Goal: Task Accomplishment & Management: Manage account settings

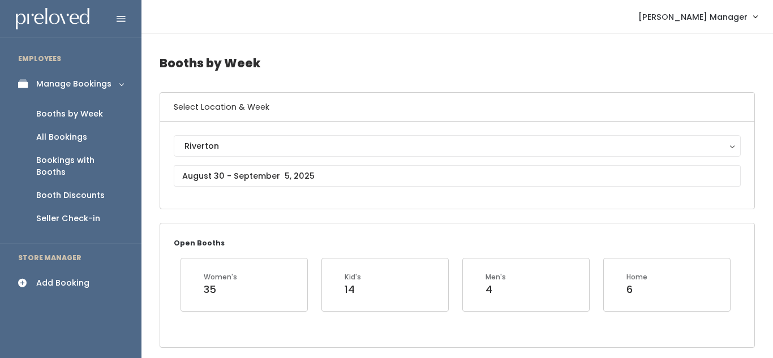
click at [68, 113] on div "Booths by Week" at bounding box center [69, 114] width 67 height 12
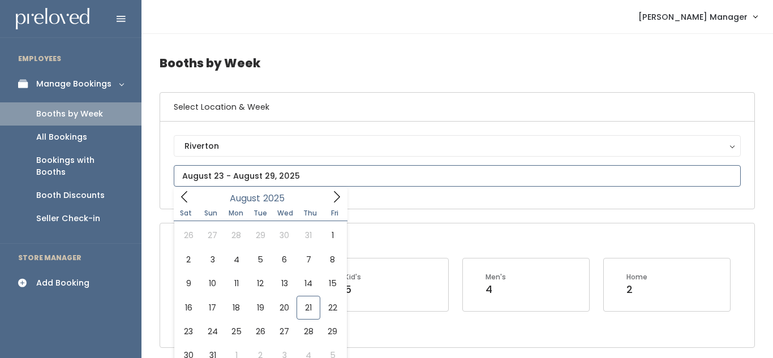
click at [260, 178] on input "text" at bounding box center [457, 176] width 567 height 22
type input "[DATE] to [DATE]"
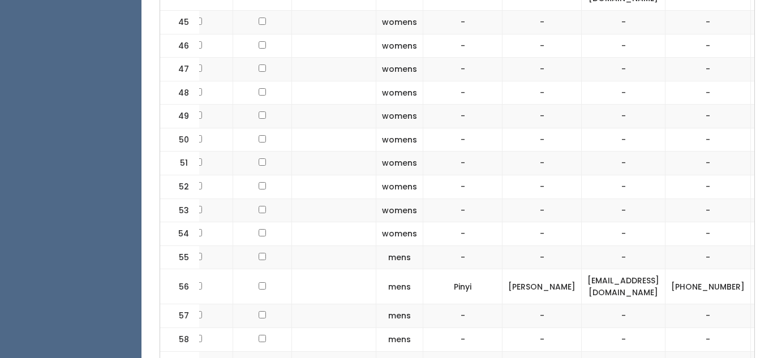
scroll to position [0, 162]
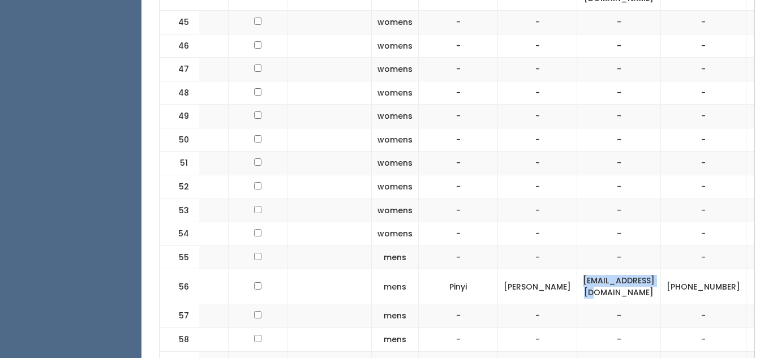
drag, startPoint x: 519, startPoint y: 263, endPoint x: 608, endPoint y: 260, distance: 89.5
click at [608, 269] on td "[EMAIL_ADDRESS][DOMAIN_NAME]" at bounding box center [619, 286] width 84 height 35
copy td "[EMAIL_ADDRESS][DOMAIN_NAME]"
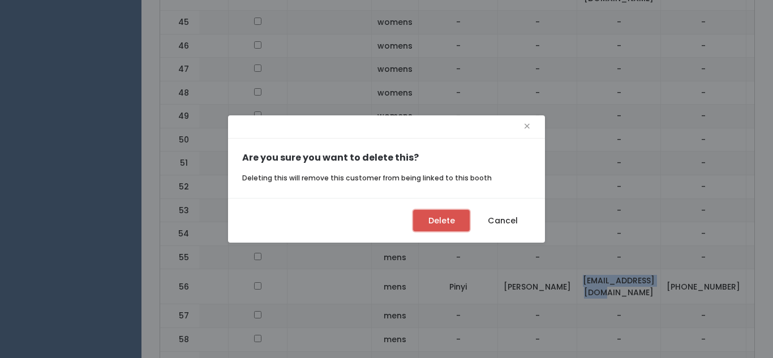
click at [439, 224] on button "Delete" at bounding box center [441, 221] width 57 height 22
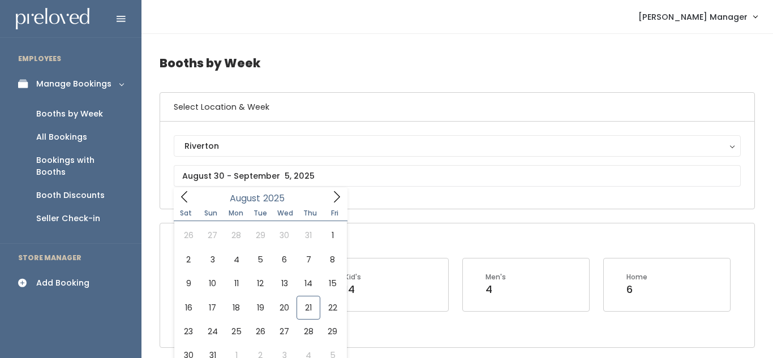
click at [48, 277] on div "Add Booking" at bounding box center [62, 283] width 53 height 12
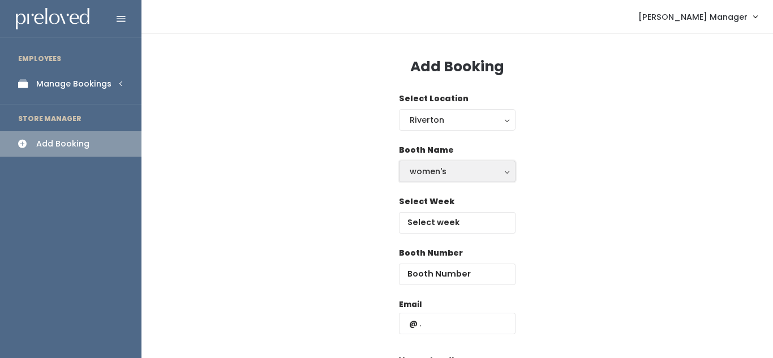
click at [456, 167] on div "women's" at bounding box center [457, 171] width 95 height 12
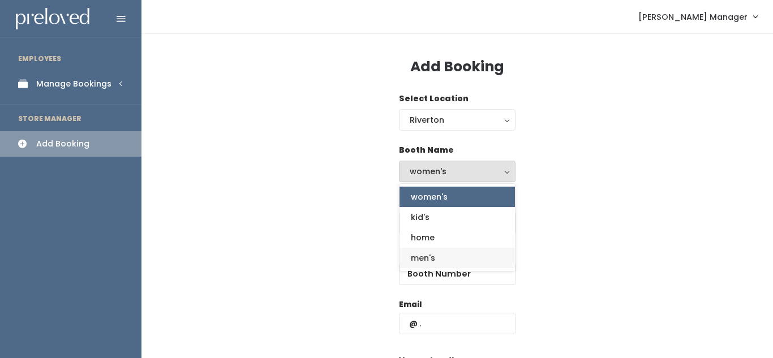
click at [447, 256] on link "men's" at bounding box center [457, 258] width 115 height 20
select select "mens"
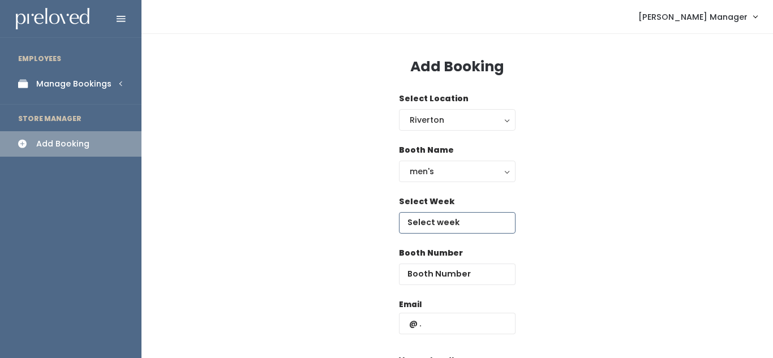
click at [472, 224] on input "text" at bounding box center [457, 223] width 117 height 22
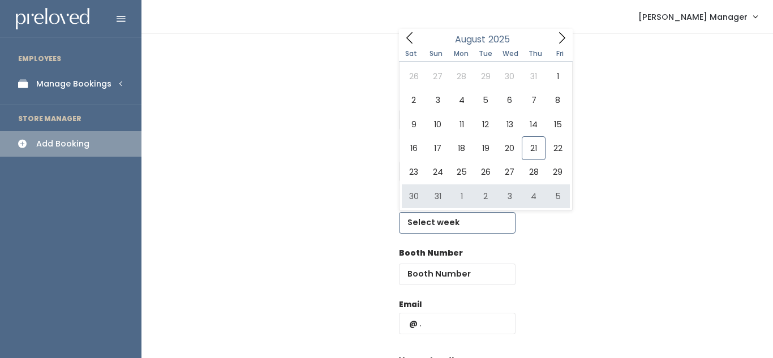
type input "August 30 to September 5"
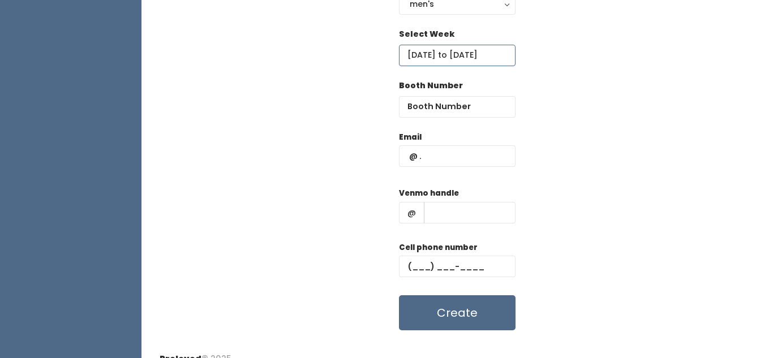
scroll to position [172, 0]
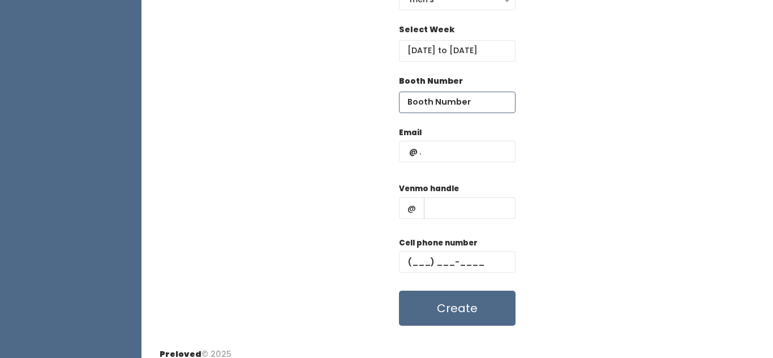
click at [460, 105] on input "number" at bounding box center [457, 103] width 117 height 22
type input "1"
click at [504, 100] on input "1" at bounding box center [457, 103] width 117 height 22
type input "54"
click at [461, 151] on input "text" at bounding box center [457, 152] width 117 height 22
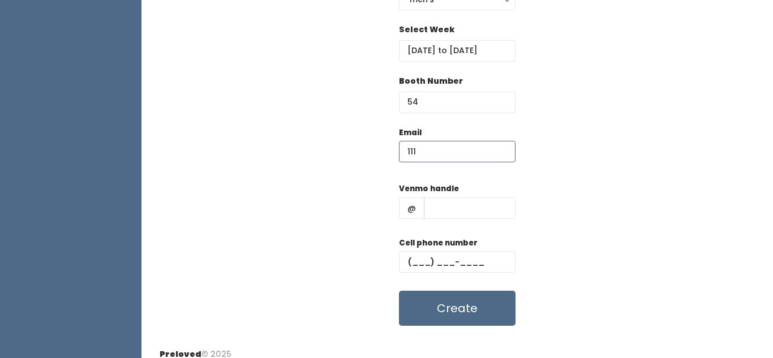
type input "111"
click at [439, 212] on input "text" at bounding box center [470, 209] width 92 height 22
type input "111"
click at [421, 148] on input "111" at bounding box center [457, 152] width 117 height 22
type input "1"
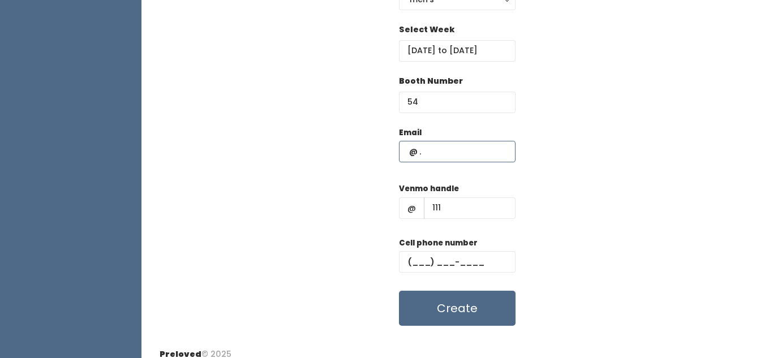
paste input "eric25ypy@gmail.com"
type input "eric25ypy@gmail.com"
click at [425, 258] on input "text" at bounding box center [457, 262] width 117 height 22
type input "(111) ___-____"
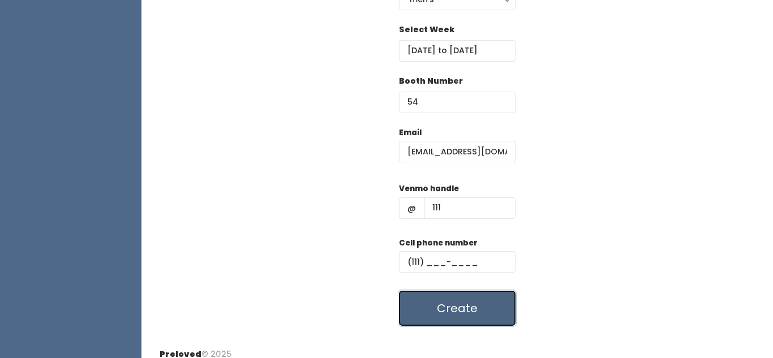
click at [468, 316] on button "Create" at bounding box center [457, 308] width 117 height 35
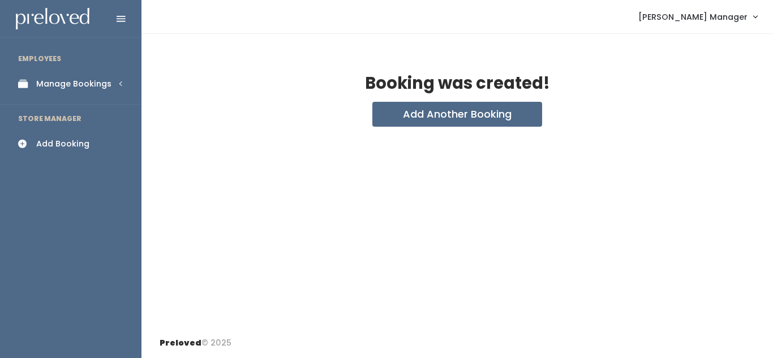
click at [72, 81] on div "Manage Bookings" at bounding box center [73, 84] width 75 height 12
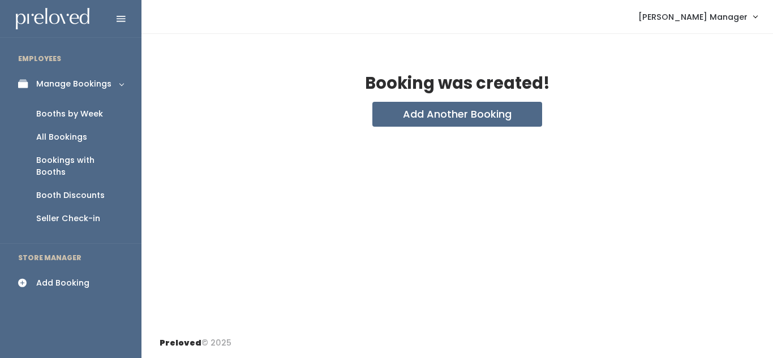
click at [63, 112] on div "Booths by Week" at bounding box center [69, 114] width 67 height 12
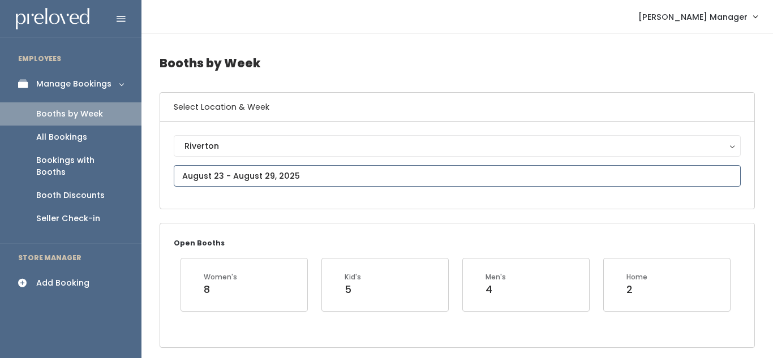
click at [269, 178] on input "text" at bounding box center [457, 176] width 567 height 22
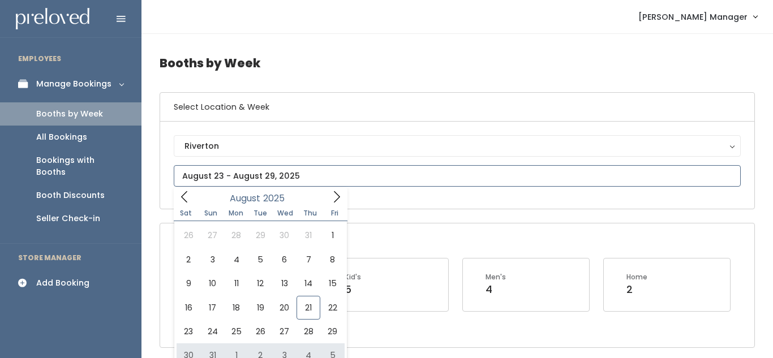
type input "[DATE] to [DATE]"
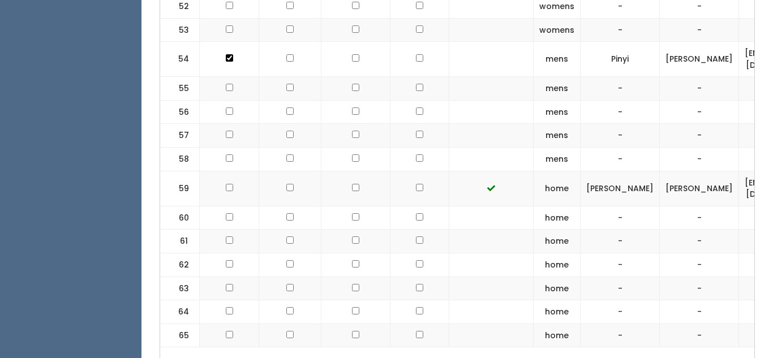
scroll to position [1769, 0]
